Goal: Information Seeking & Learning: Learn about a topic

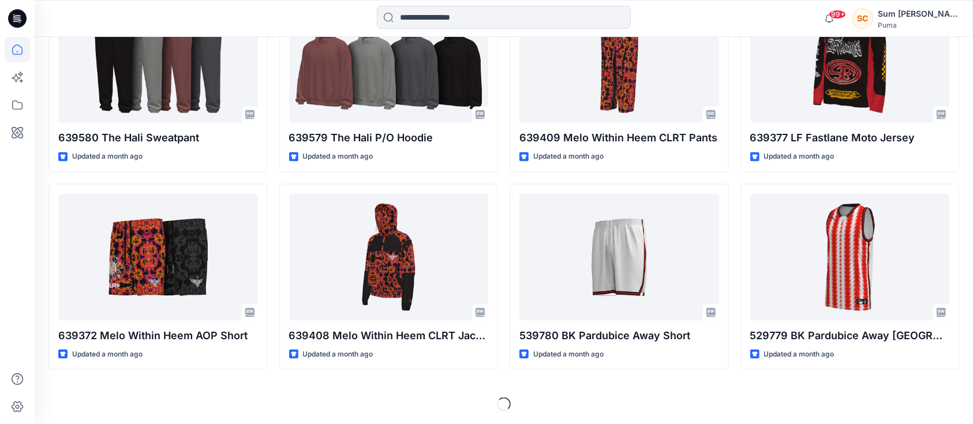
scroll to position [1372, 0]
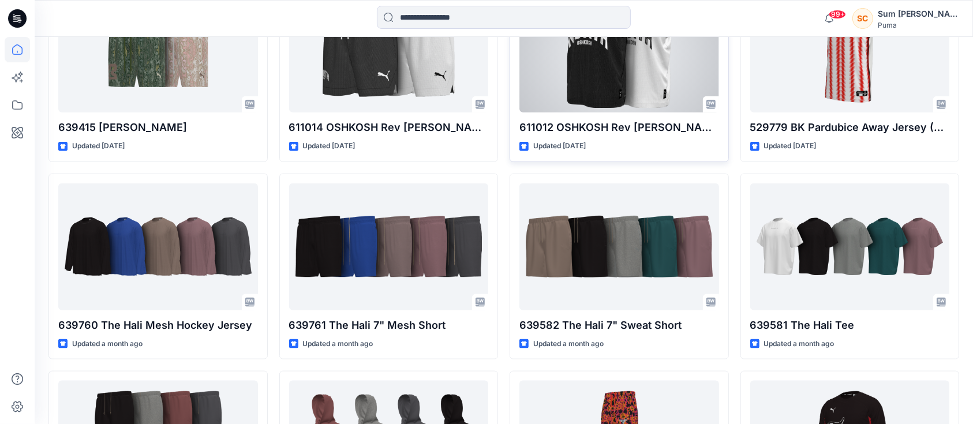
click at [618, 84] on div at bounding box center [619, 49] width 200 height 127
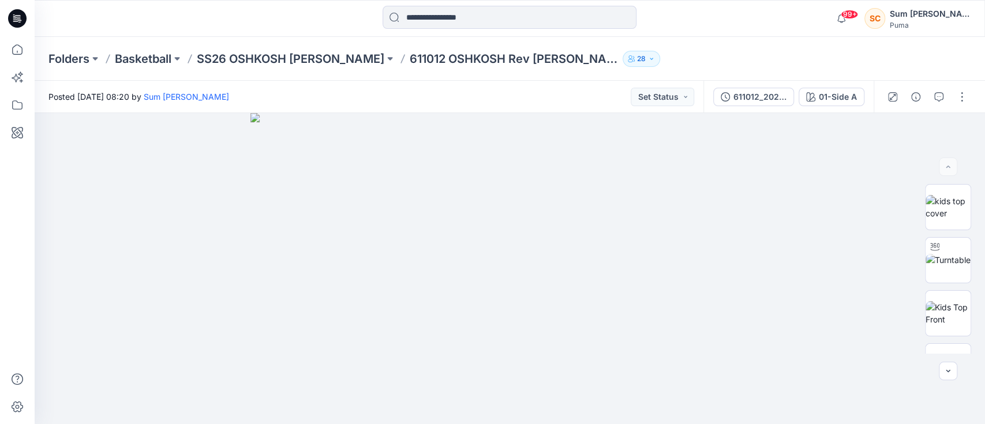
click at [321, 46] on div "Folders Basketball SS26 OSHKOSH [PERSON_NAME] 611012 OSHKOSH Rev Jersey Jr 28" at bounding box center [510, 59] width 950 height 44
click at [321, 61] on p "SS26 OSHKOSH [PERSON_NAME]" at bounding box center [290, 59] width 187 height 16
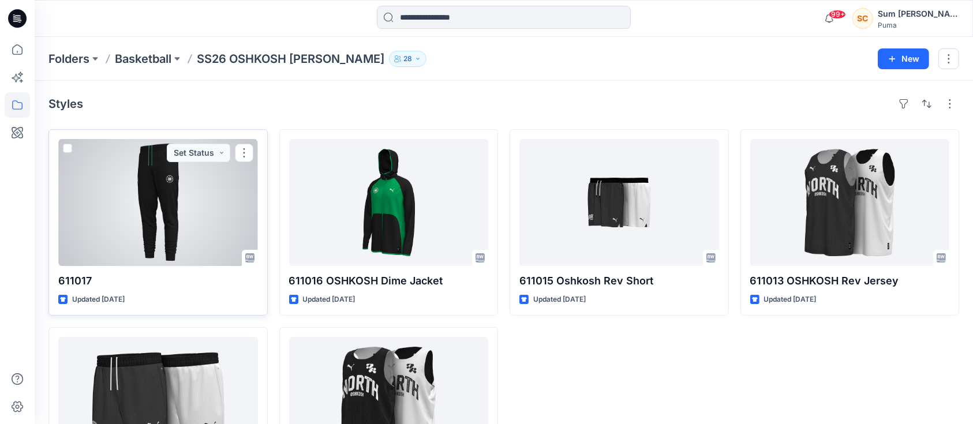
click at [123, 200] on div at bounding box center [158, 202] width 200 height 127
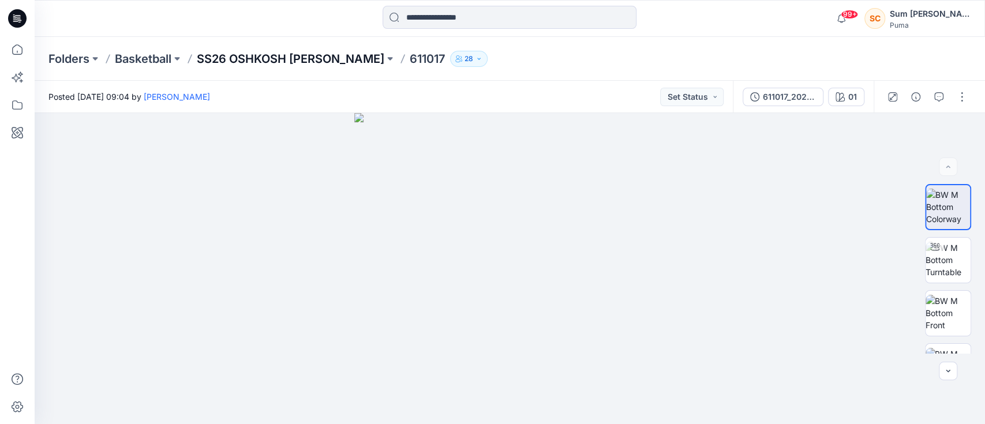
click at [313, 58] on p "SS26 OSHKOSH [PERSON_NAME]" at bounding box center [290, 59] width 187 height 16
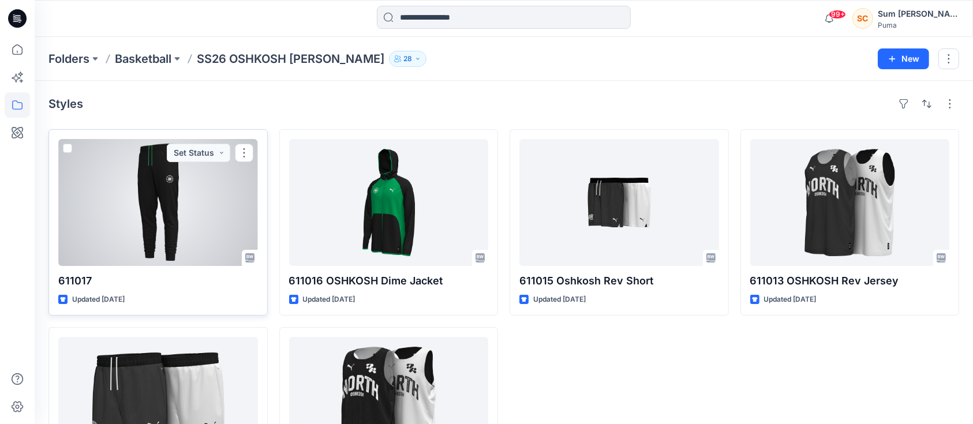
click at [203, 169] on div at bounding box center [158, 202] width 200 height 127
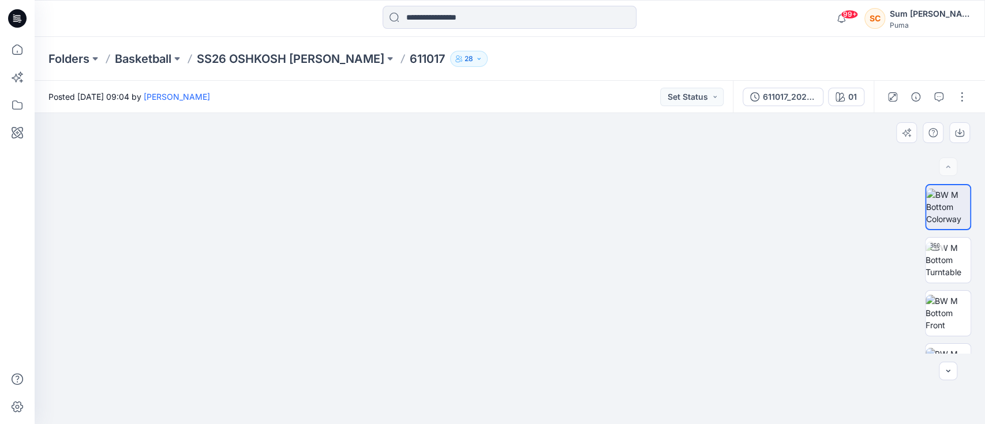
drag, startPoint x: 448, startPoint y: 149, endPoint x: 463, endPoint y: 272, distance: 123.2
click at [462, 287] on img at bounding box center [509, 220] width 577 height 410
click at [939, 247] on div at bounding box center [934, 247] width 18 height 18
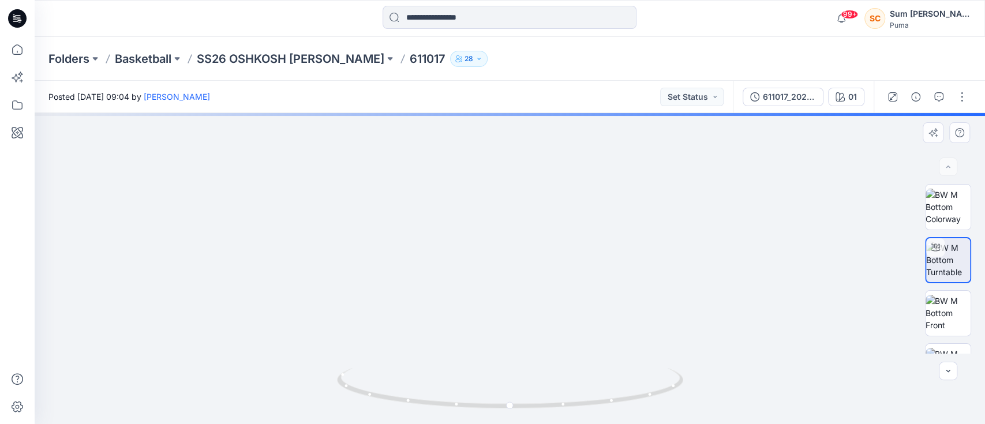
drag, startPoint x: 537, startPoint y: 155, endPoint x: 544, endPoint y: 337, distance: 183.0
click at [544, 337] on img at bounding box center [519, 124] width 1262 height 599
drag, startPoint x: 577, startPoint y: 192, endPoint x: 555, endPoint y: 360, distance: 169.9
click at [558, 366] on img at bounding box center [518, 135] width 1262 height 578
click at [582, 239] on img at bounding box center [502, 222] width 1262 height 404
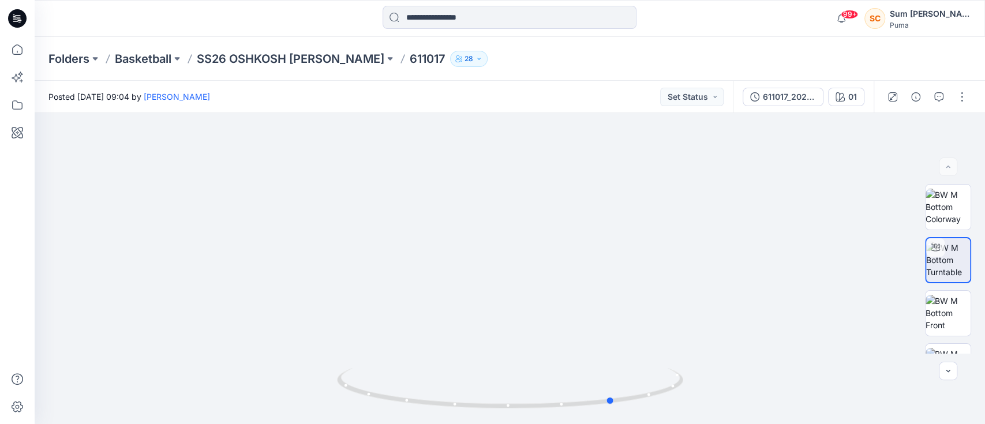
drag, startPoint x: 588, startPoint y: 403, endPoint x: 0, endPoint y: 396, distance: 588.5
click at [0, 396] on div "99+ Notifications [PERSON_NAME] has updated 611058 [MEDICAL_DATA] Combine Pract…" at bounding box center [492, 212] width 985 height 424
drag, startPoint x: 578, startPoint y: 394, endPoint x: 458, endPoint y: 393, distance: 120.0
click at [458, 393] on icon at bounding box center [511, 389] width 349 height 43
